Goal: Information Seeking & Learning: Learn about a topic

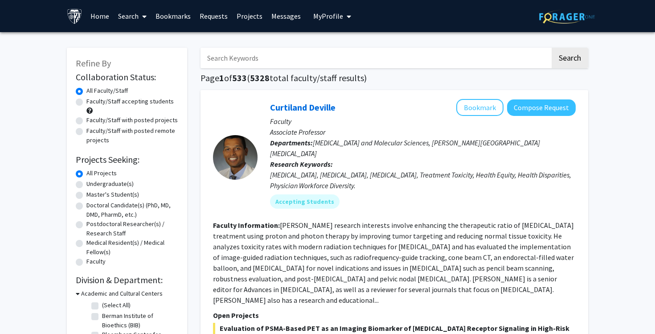
click at [86, 182] on label "Undergraduate(s)" at bounding box center [109, 183] width 47 height 9
click at [86, 182] on input "Undergraduate(s)" at bounding box center [89, 182] width 6 height 6
radio input "true"
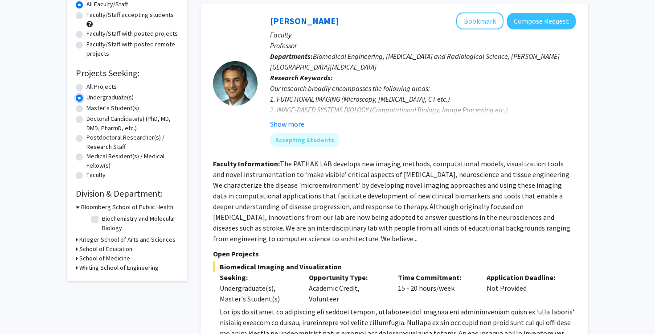
scroll to position [88, 0]
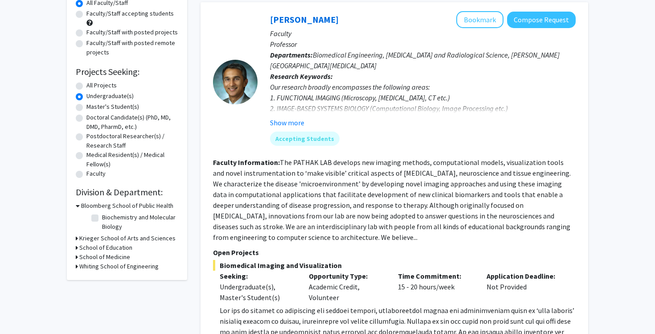
click at [96, 205] on h3 "Bloomberg School of Public Health" at bounding box center [127, 205] width 92 height 9
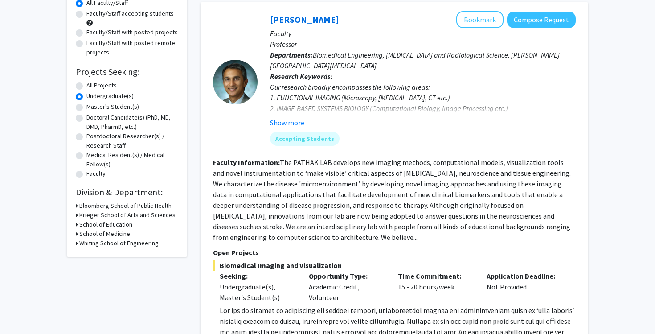
click at [96, 205] on h3 "Bloomberg School of Public Health" at bounding box center [125, 205] width 92 height 9
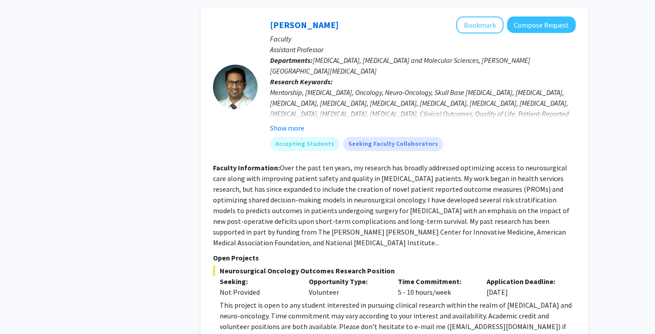
scroll to position [3987, 0]
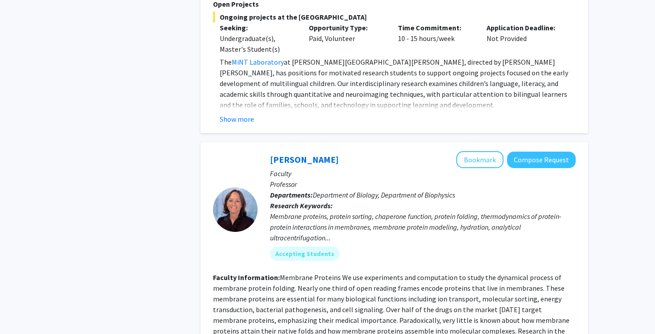
scroll to position [1946, 0]
